Goal: Find specific page/section: Find specific page/section

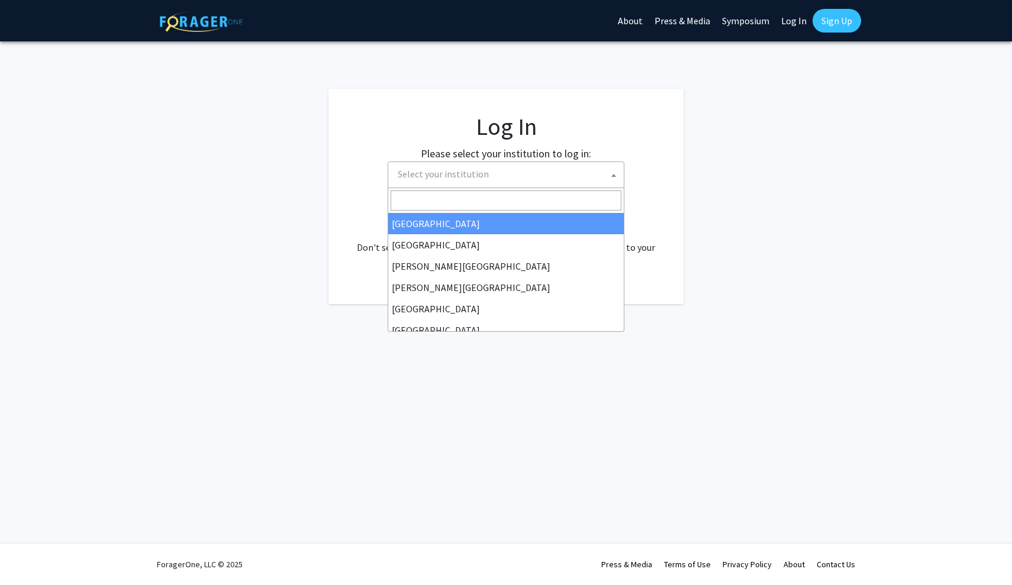
click at [501, 163] on span "Select your institution" at bounding box center [508, 174] width 231 height 24
click at [794, 15] on link "Log In" at bounding box center [794, 20] width 37 height 41
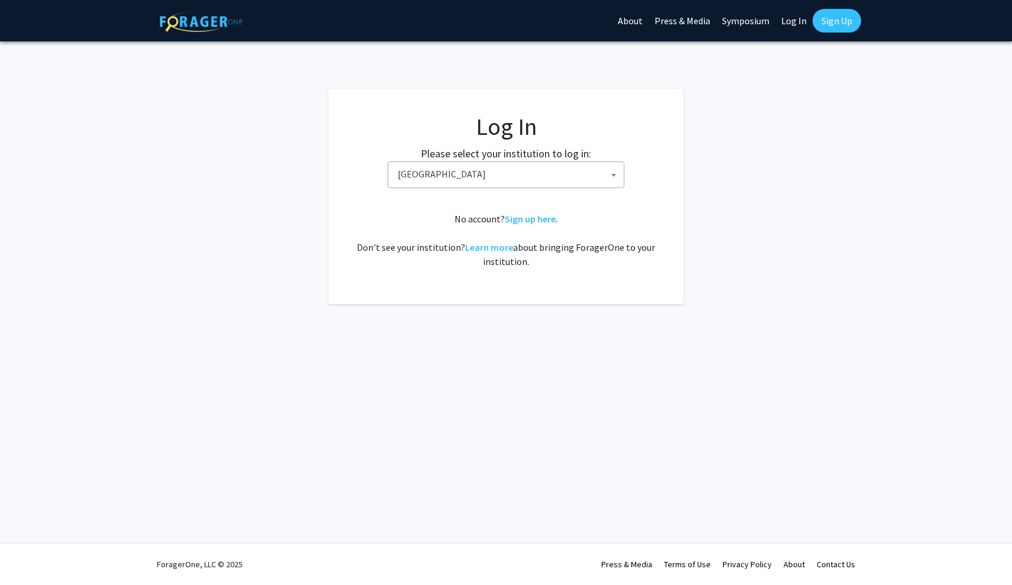
click at [796, 22] on link "Log In" at bounding box center [794, 20] width 37 height 41
click at [555, 192] on fg-card-body "Log In Please select your institution to log in: Baylor University Brandeis Uni…" at bounding box center [506, 196] width 308 height 168
click at [555, 173] on span "Baylor University" at bounding box center [508, 174] width 231 height 24
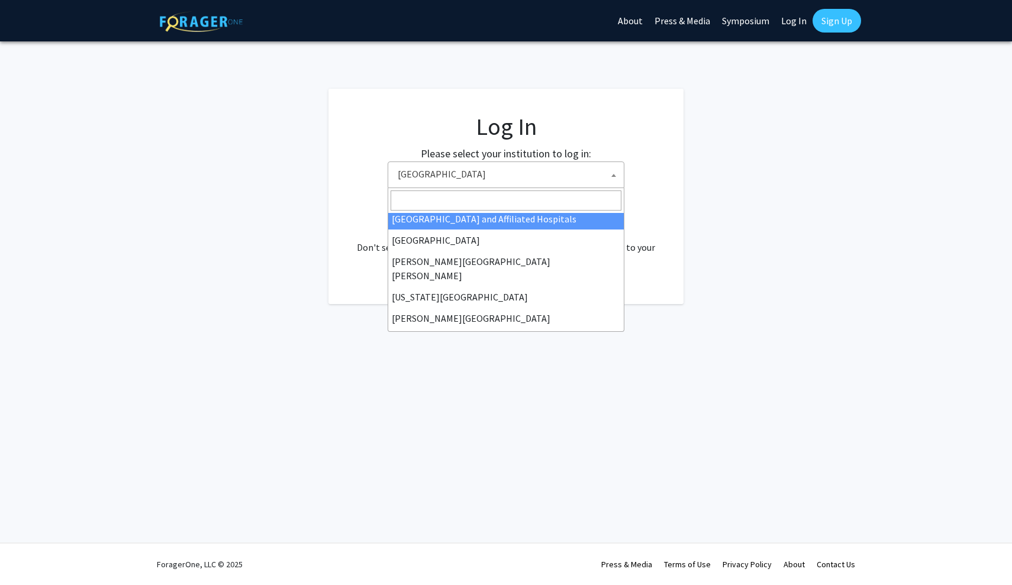
scroll to position [199, 0]
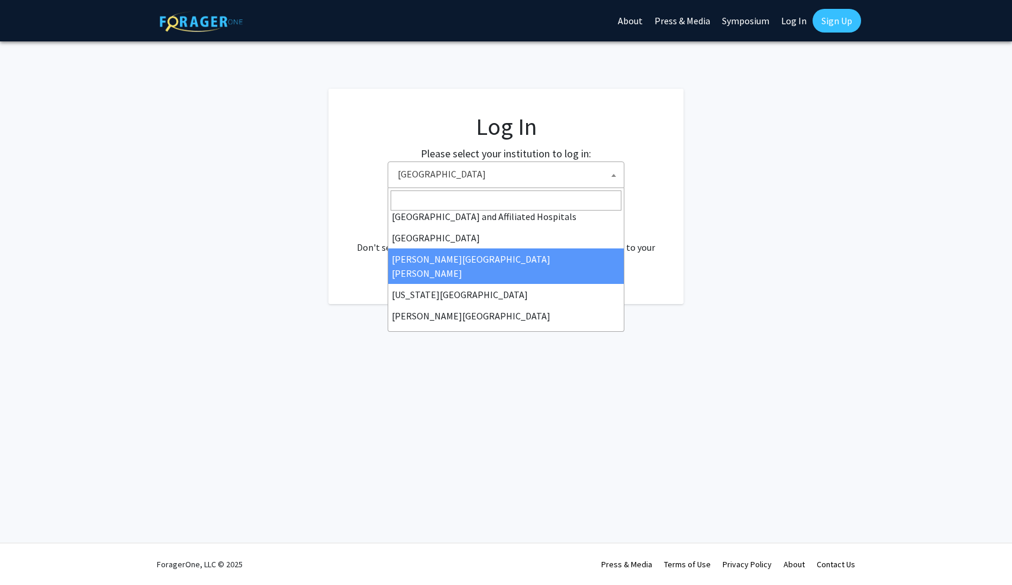
select select "1"
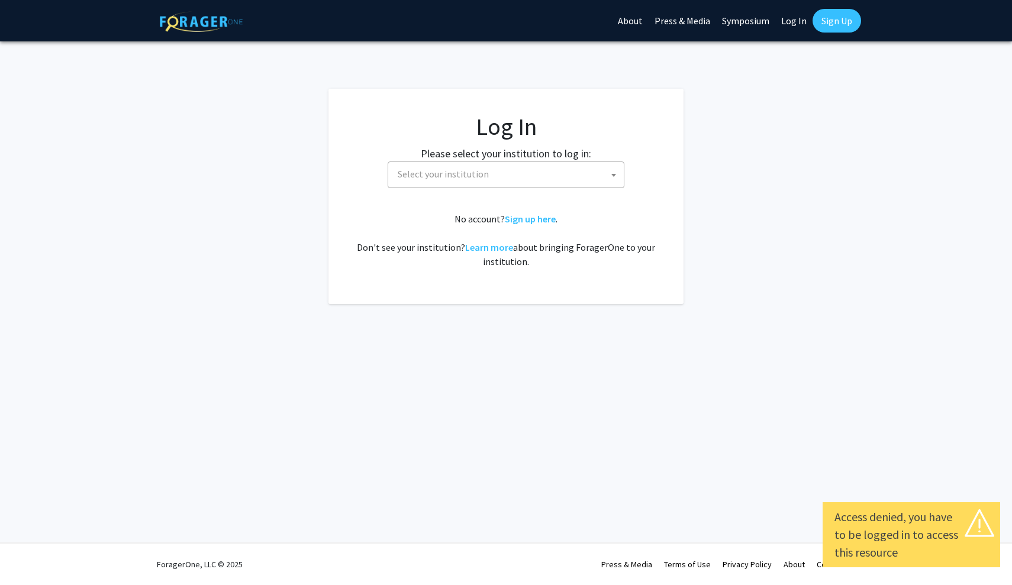
select select
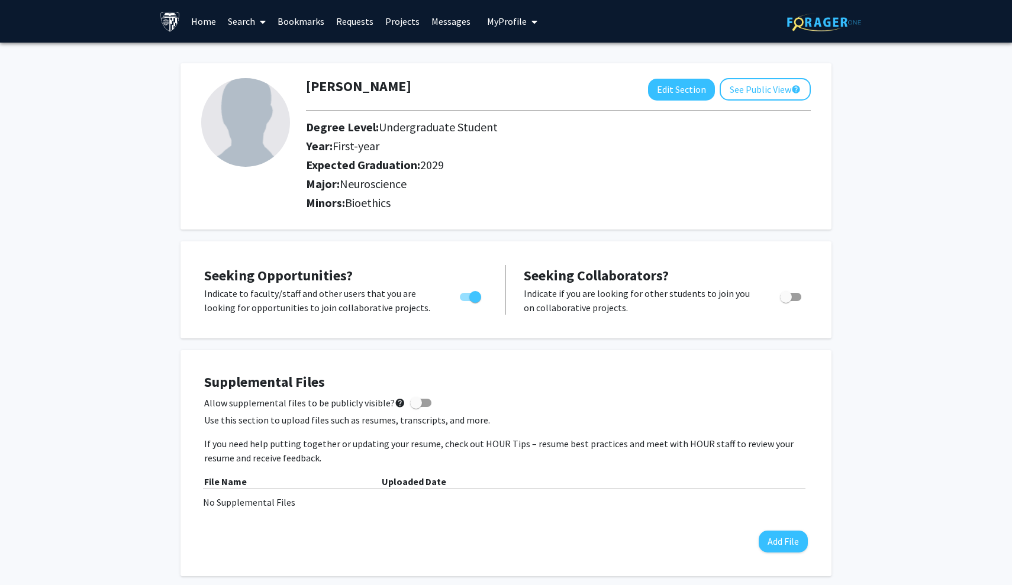
click at [253, 25] on link "Search" at bounding box center [247, 21] width 50 height 41
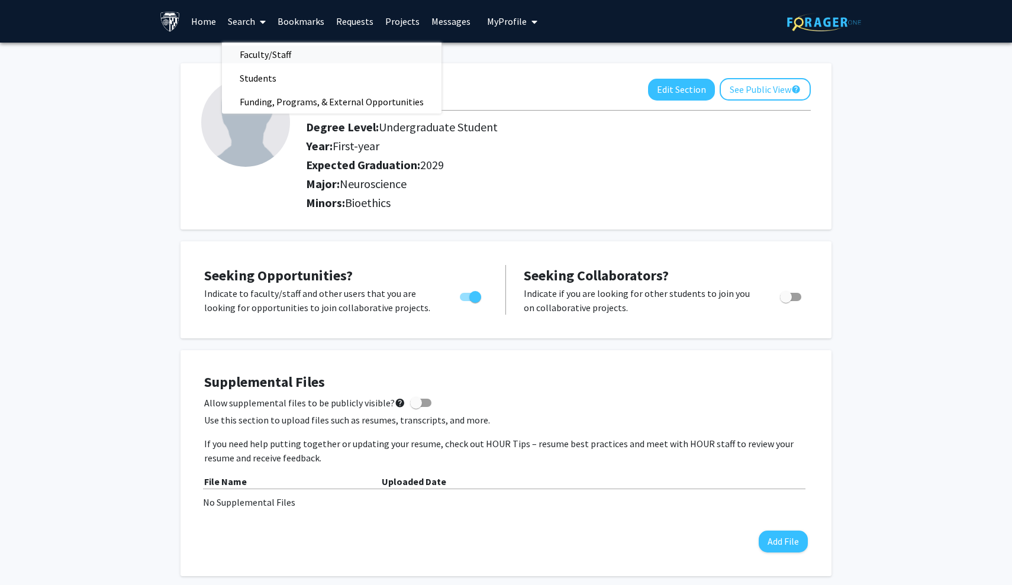
click at [265, 55] on span "Faculty/Staff" at bounding box center [265, 55] width 87 height 24
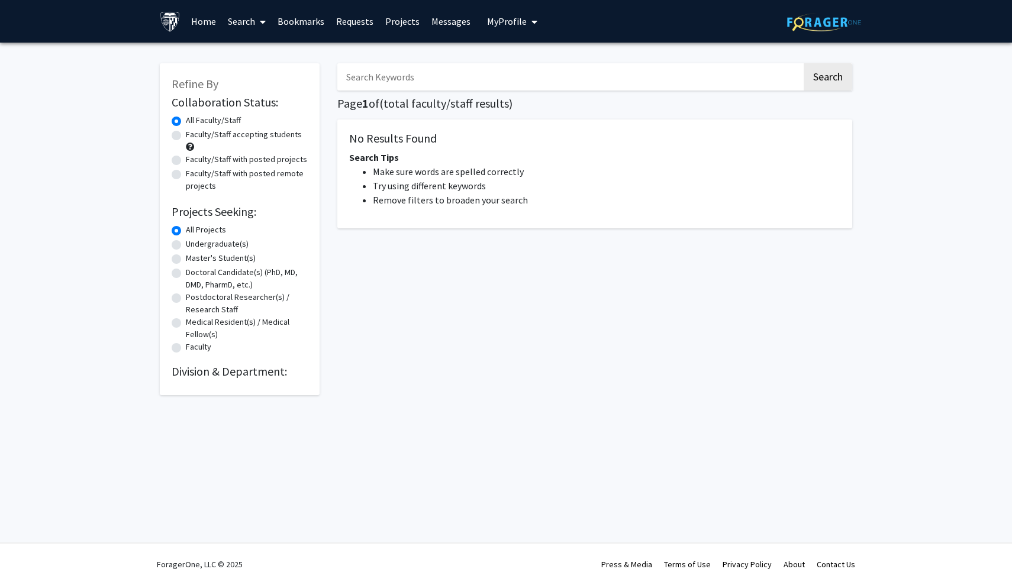
click at [253, 26] on link "Search" at bounding box center [247, 21] width 50 height 41
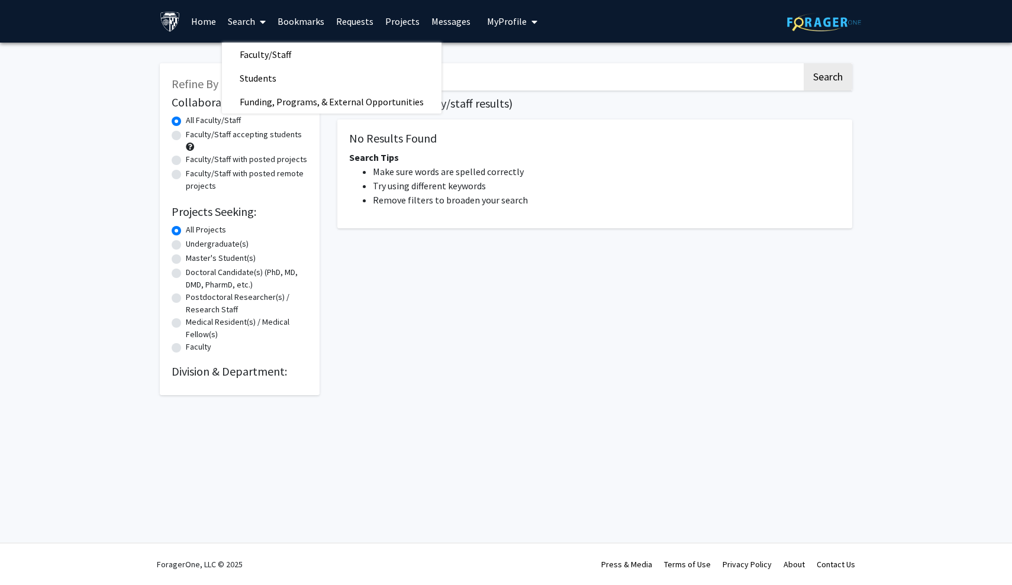
click at [212, 24] on link "Home" at bounding box center [203, 21] width 37 height 41
